Goal: Information Seeking & Learning: Learn about a topic

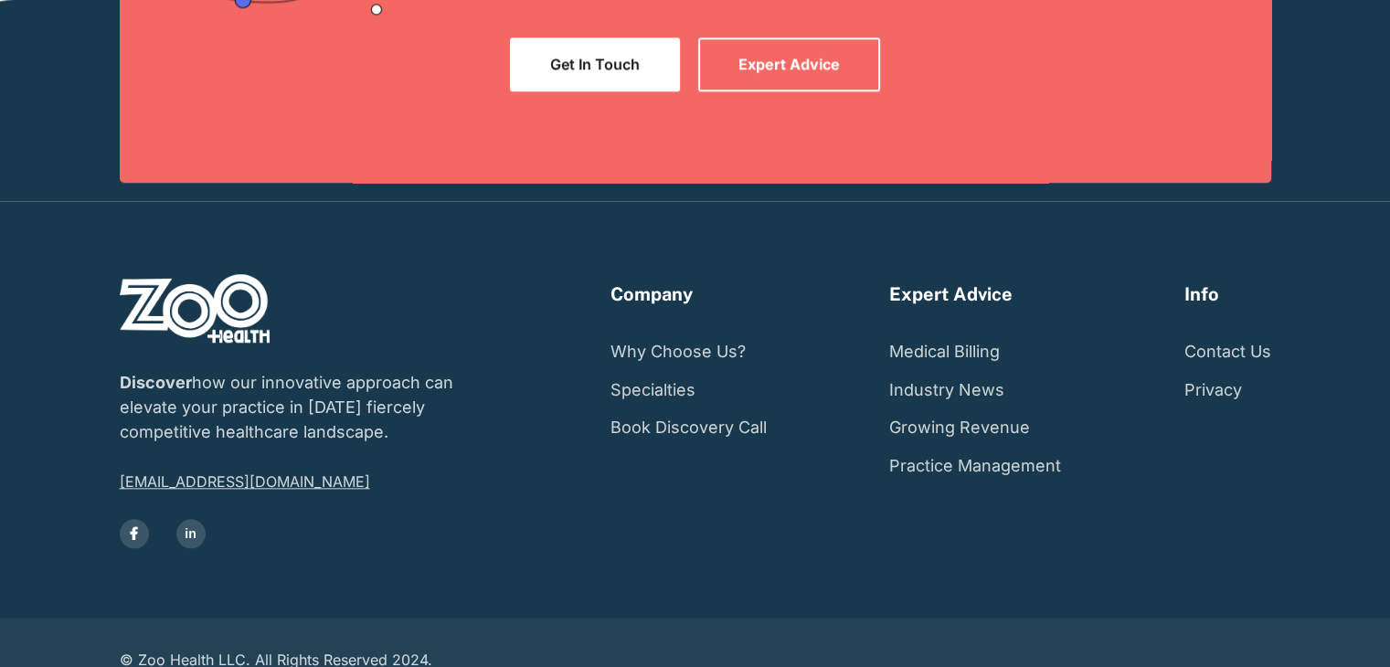
scroll to position [1812, 0]
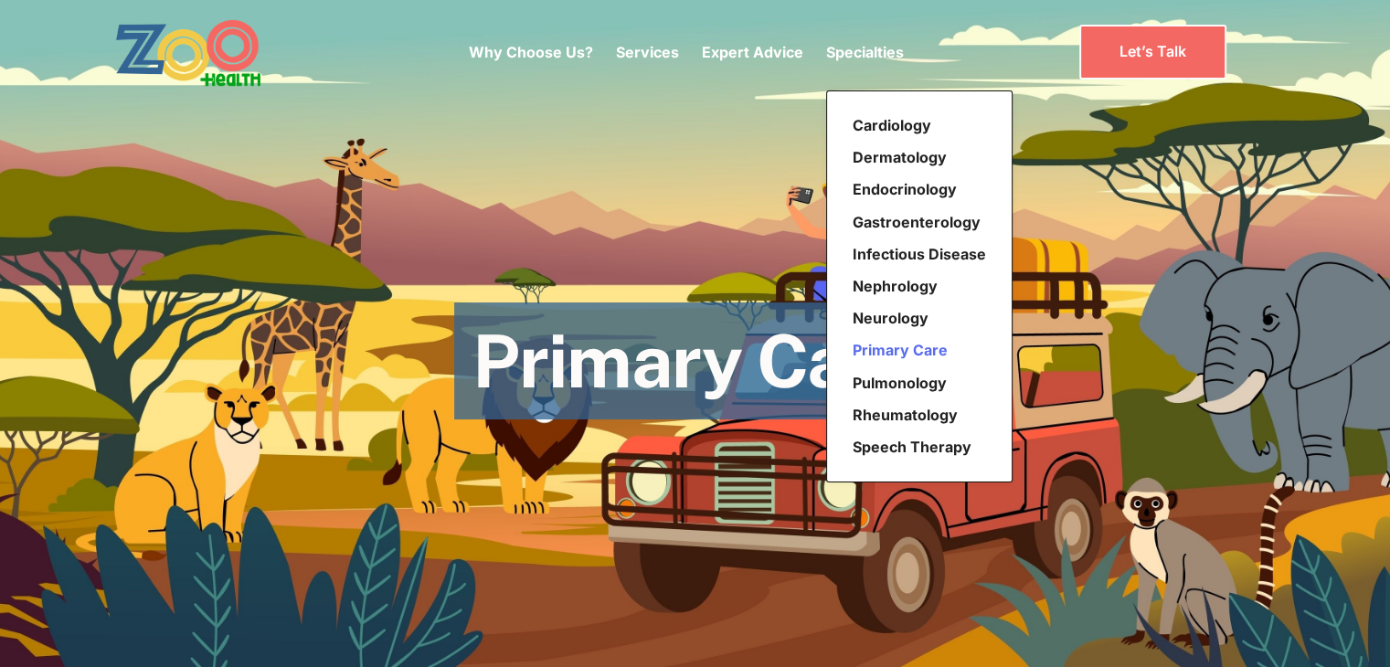
click at [885, 348] on link "Primary Care" at bounding box center [920, 351] width 148 height 32
click at [896, 383] on link "Pulmonology" at bounding box center [920, 384] width 148 height 32
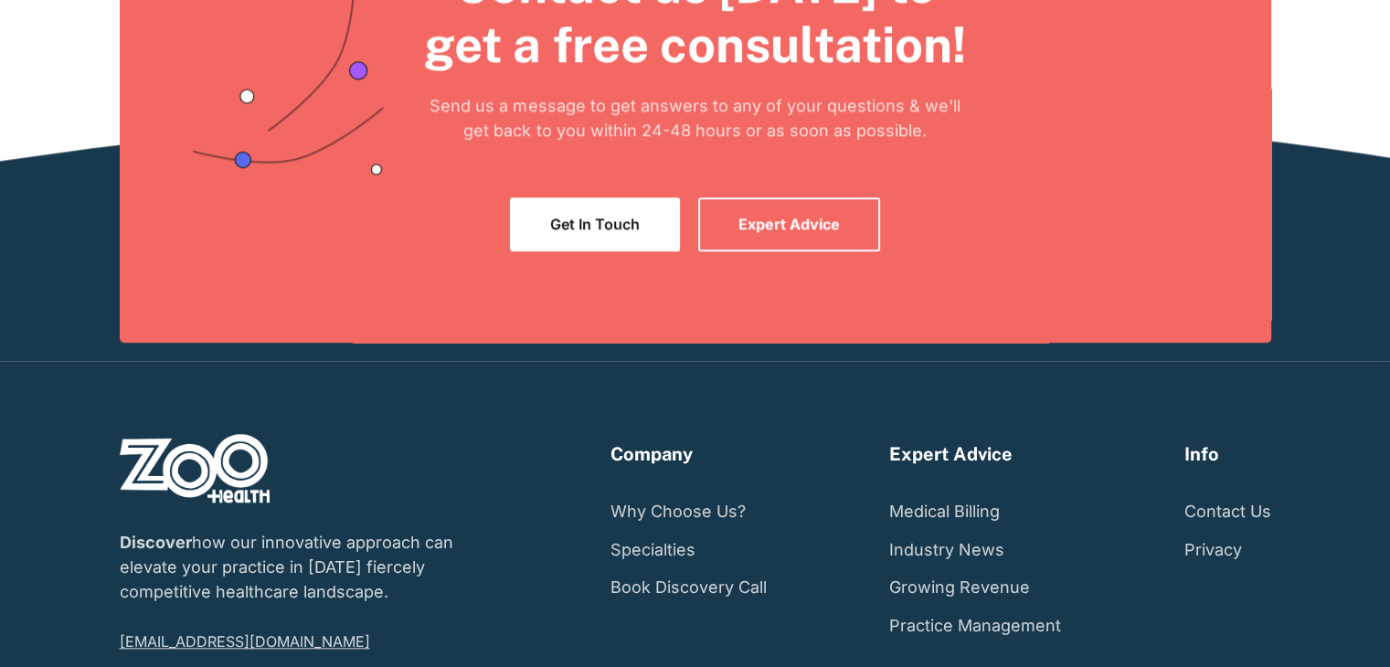
scroll to position [1812, 0]
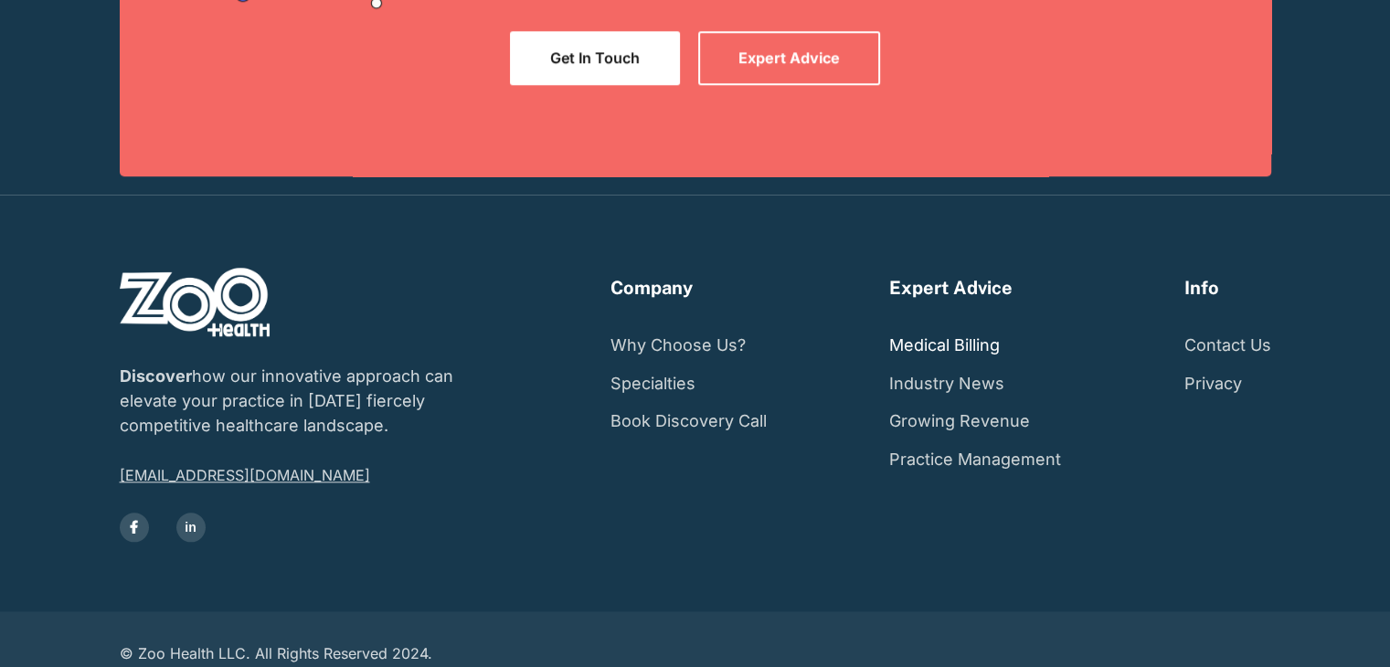
click at [954, 326] on link "Medical Billing" at bounding box center [945, 345] width 111 height 38
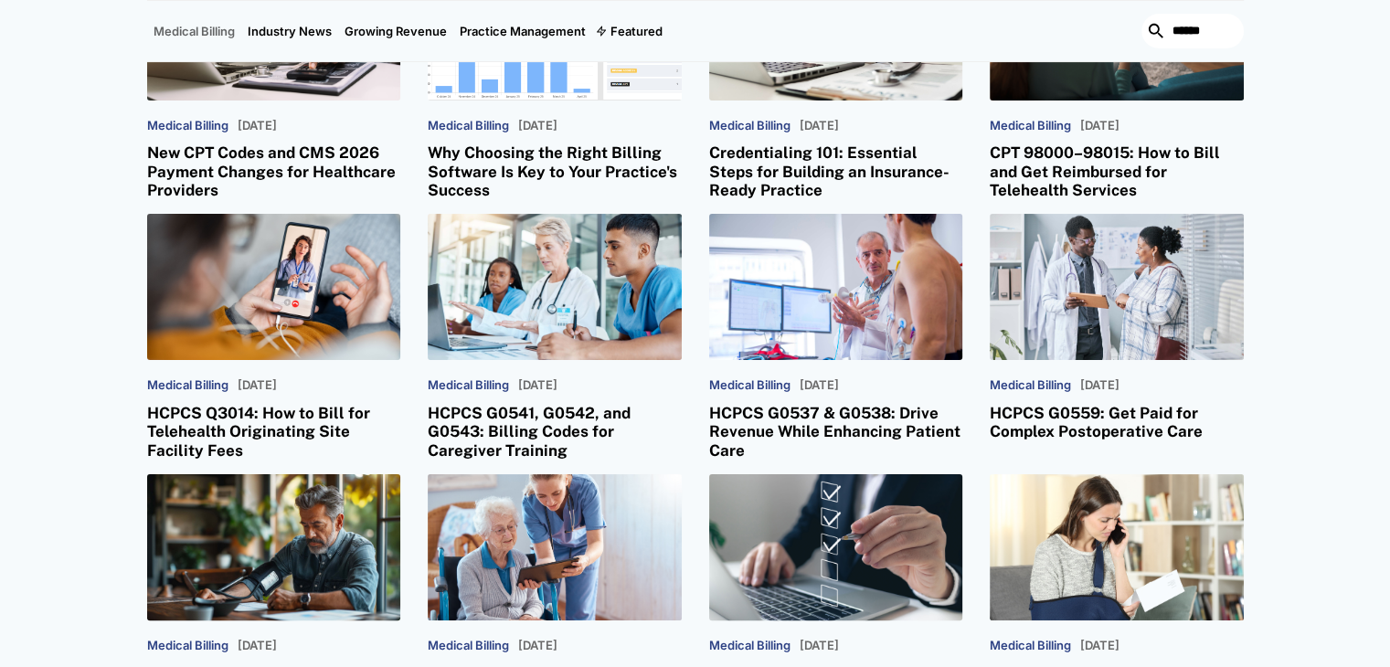
scroll to position [457, 0]
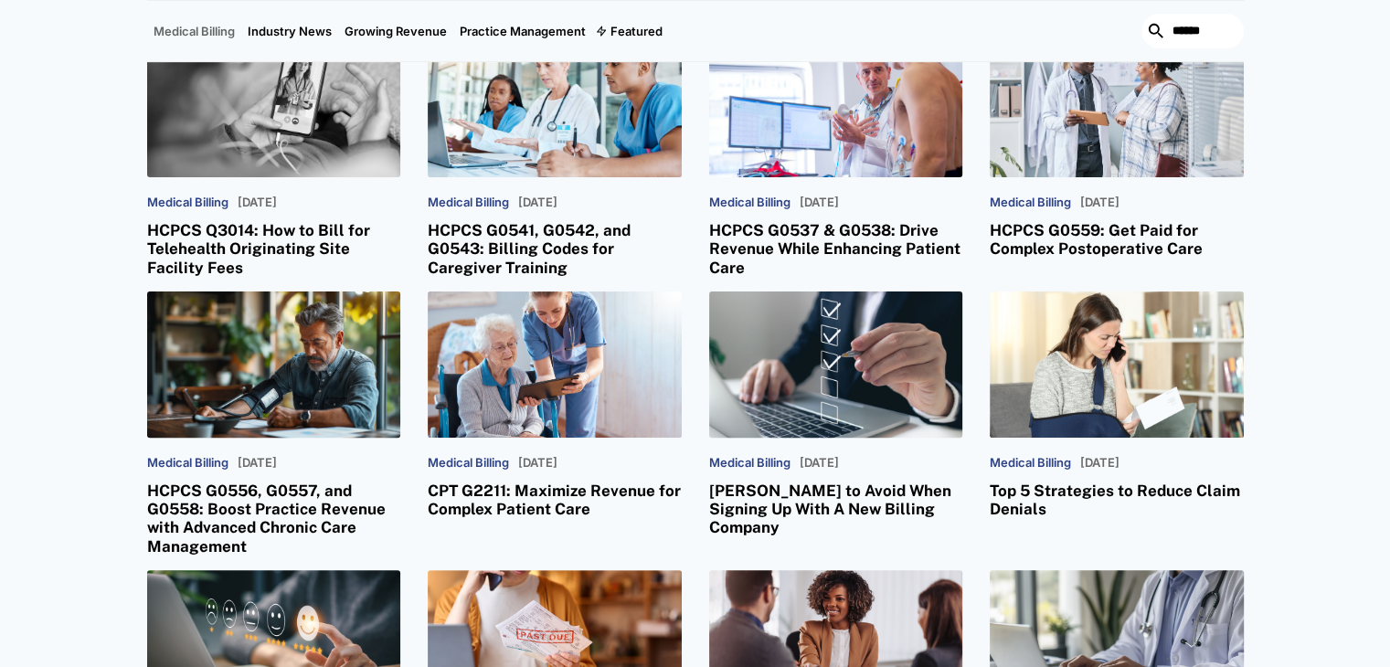
click at [172, 234] on h3 "HCPCS Q3014: How to Bill for Telehealth Originating Site Facility Fees" at bounding box center [274, 249] width 254 height 56
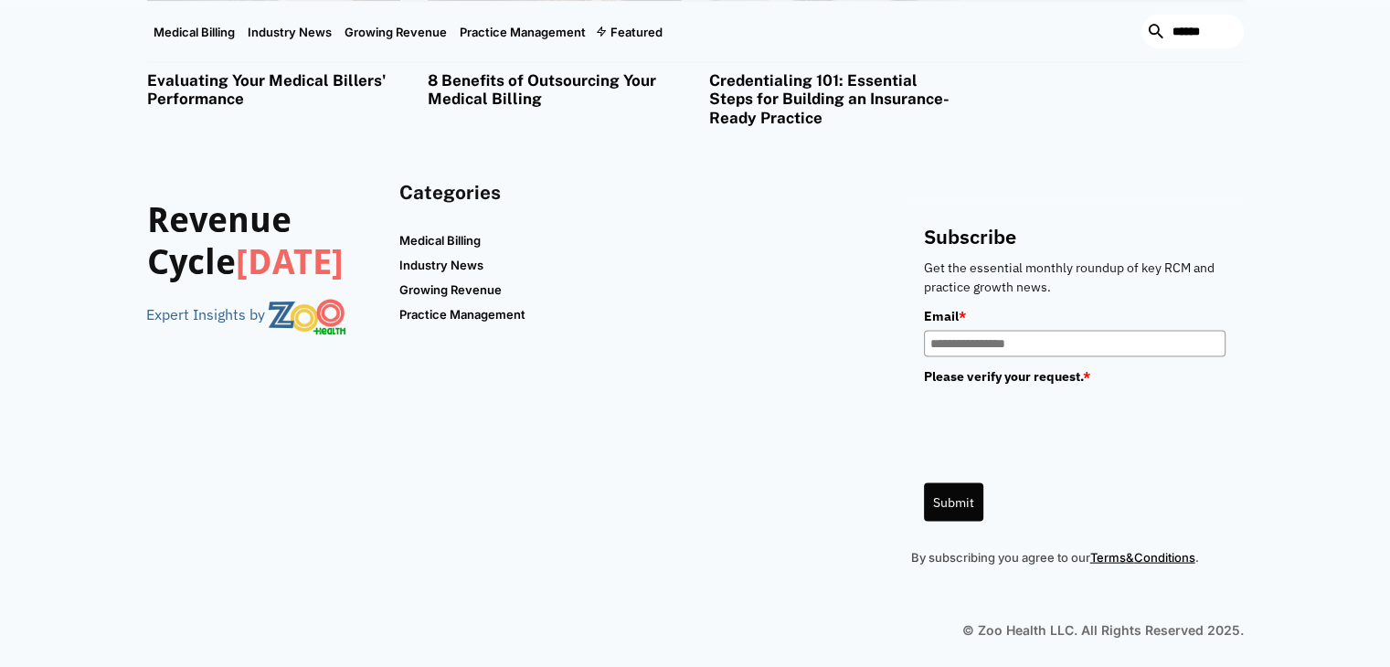
scroll to position [3682, 0]
